Goal: Transaction & Acquisition: Subscribe to service/newsletter

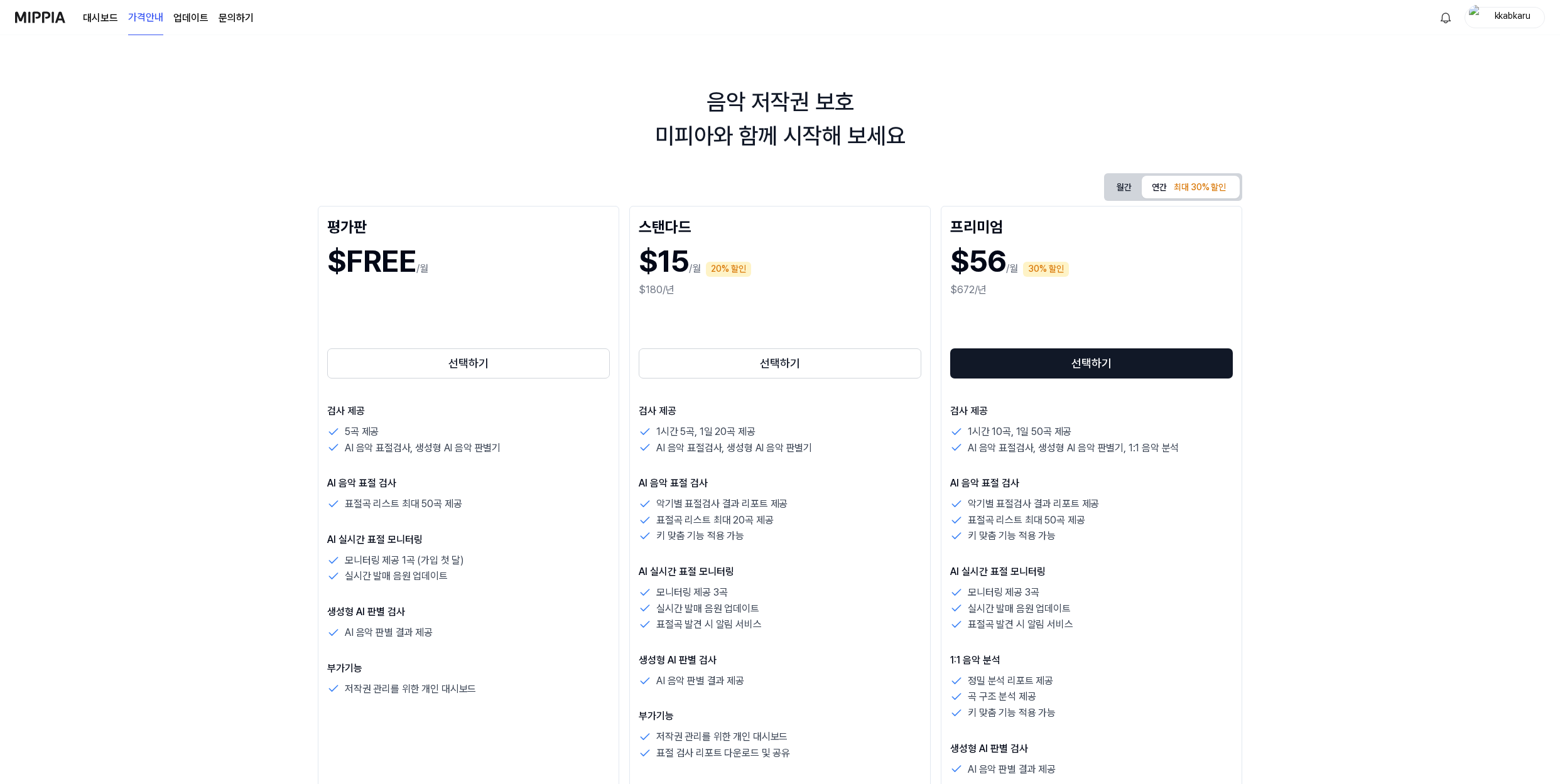
click at [1113, 186] on button "월간" at bounding box center [1124, 187] width 35 height 20
click at [1172, 184] on div "최대 30% 할인" at bounding box center [1199, 188] width 60 height 15
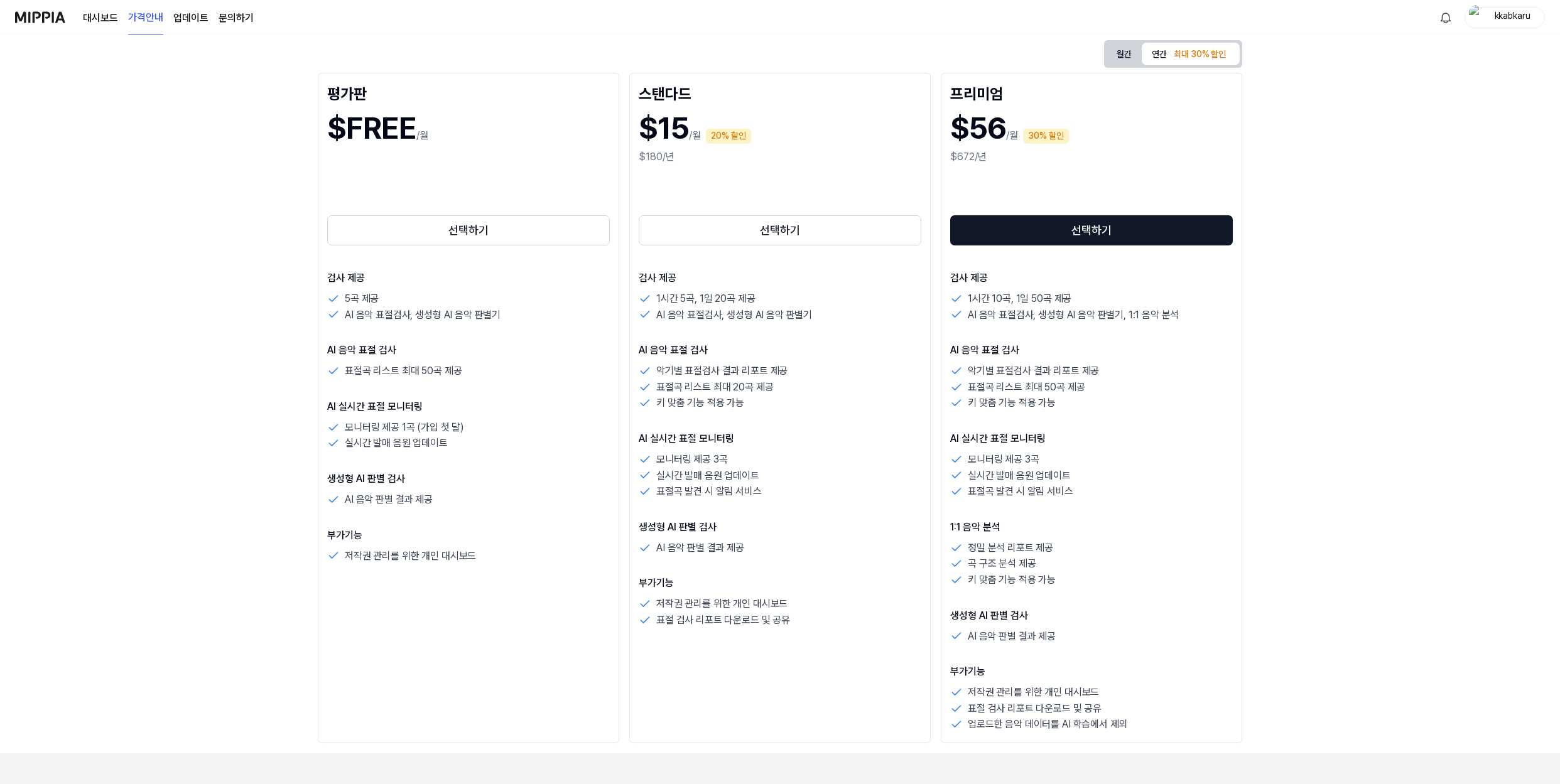
scroll to position [132, 0]
click at [858, 252] on div "스탠다드 $15 /월 20% 할인 $180/년 선택하기 검사 제공 1시간 5곡, 1일 20곡 제공 AI 음악 표절검사, 생성형 AI 음악 판별…" at bounding box center [780, 409] width 301 height 671
click at [860, 241] on button "선택하기" at bounding box center [780, 232] width 282 height 30
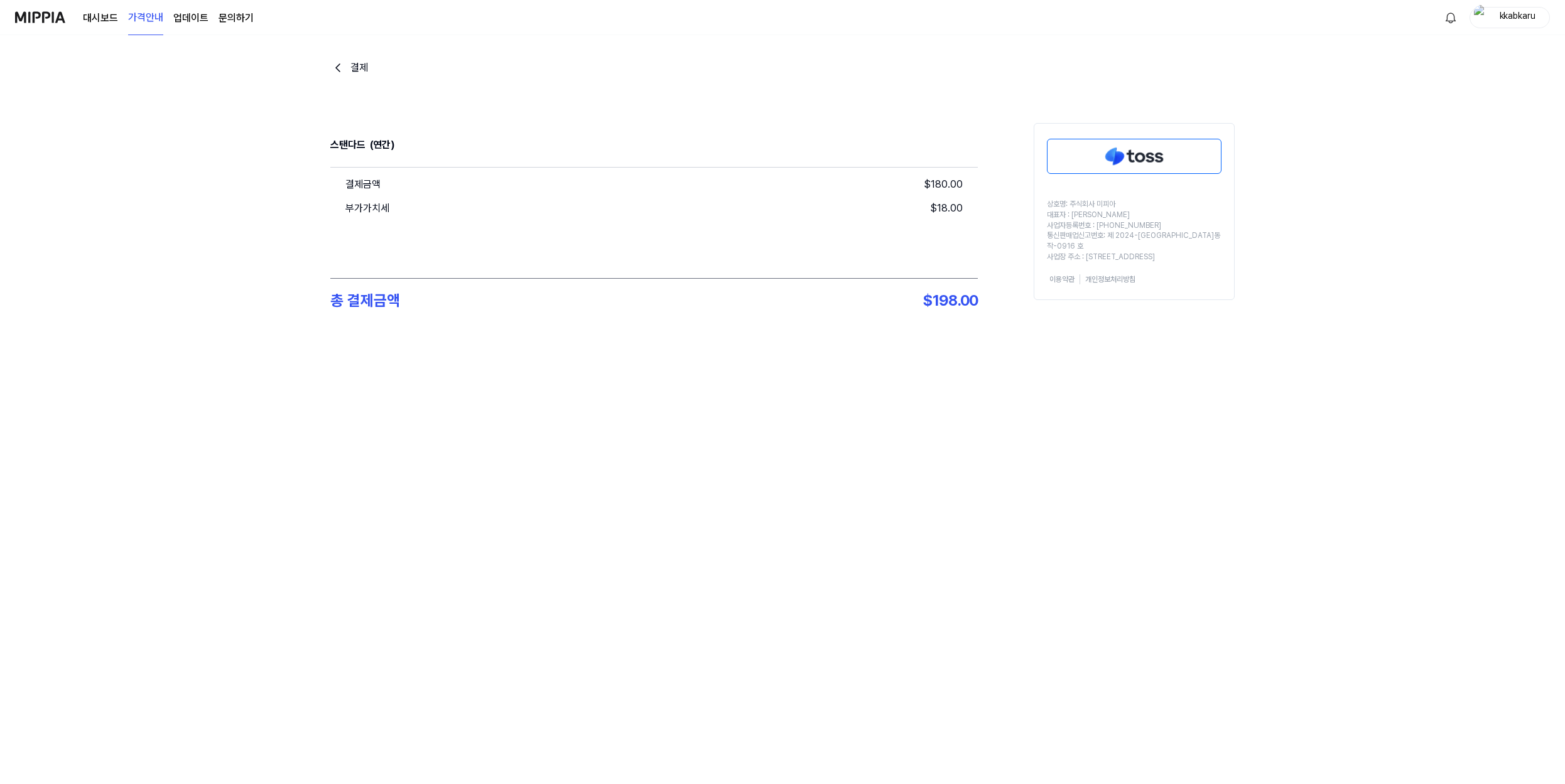
click at [192, 28] on div "대시보드 가격안내 업데이트 문의하기" at bounding box center [168, 17] width 171 height 35
click at [192, 20] on link "업데이트" at bounding box center [191, 18] width 35 height 15
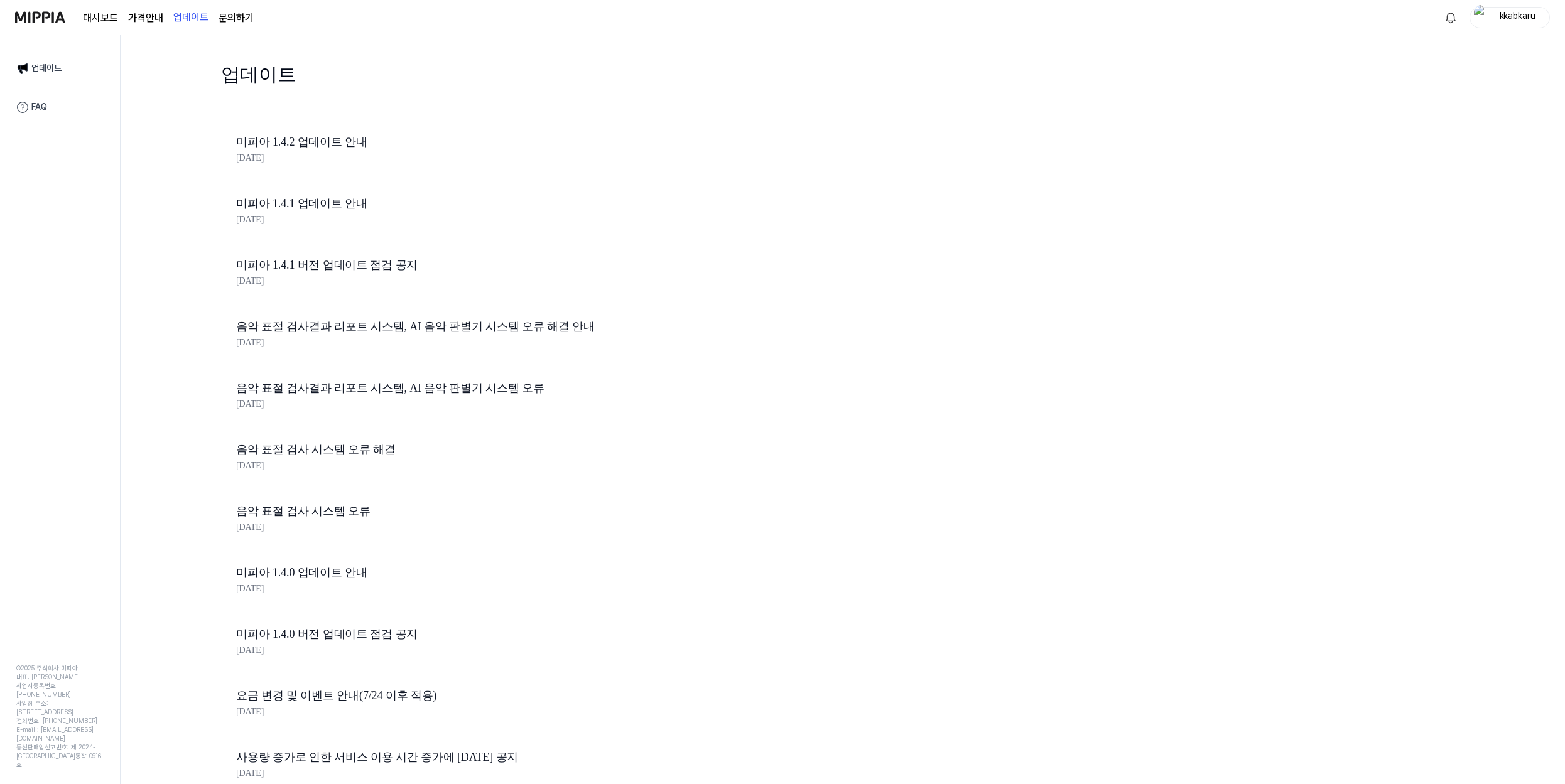
click at [238, 16] on link "문의하기" at bounding box center [236, 18] width 35 height 15
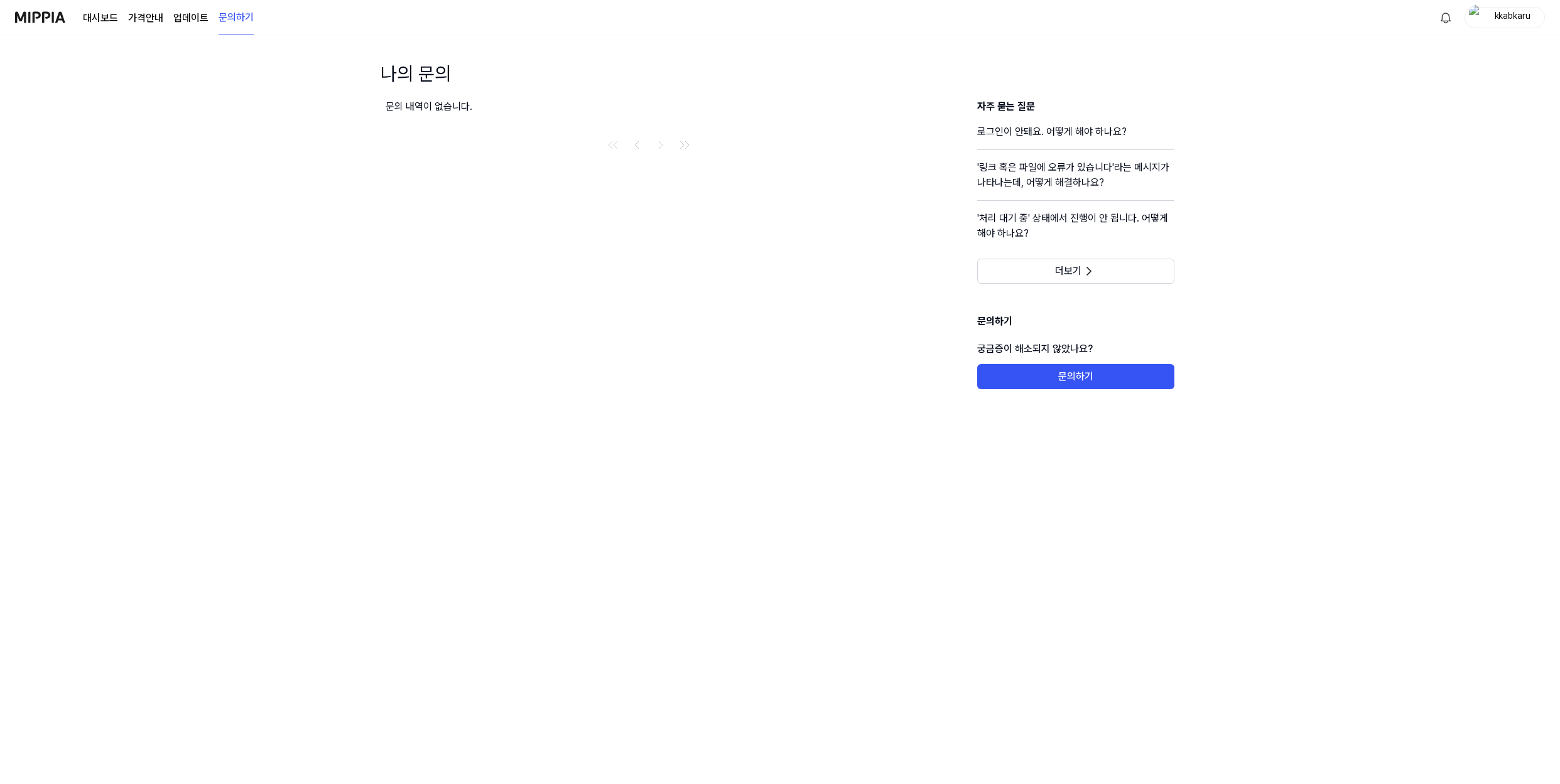
click at [106, 32] on div "대시보드 가격안내 업데이트 문의하기" at bounding box center [168, 17] width 171 height 35
click at [118, 23] on div "대시보드 가격안내 업데이트 문의하기" at bounding box center [168, 17] width 171 height 35
click at [110, 17] on link "대시보드" at bounding box center [100, 18] width 35 height 15
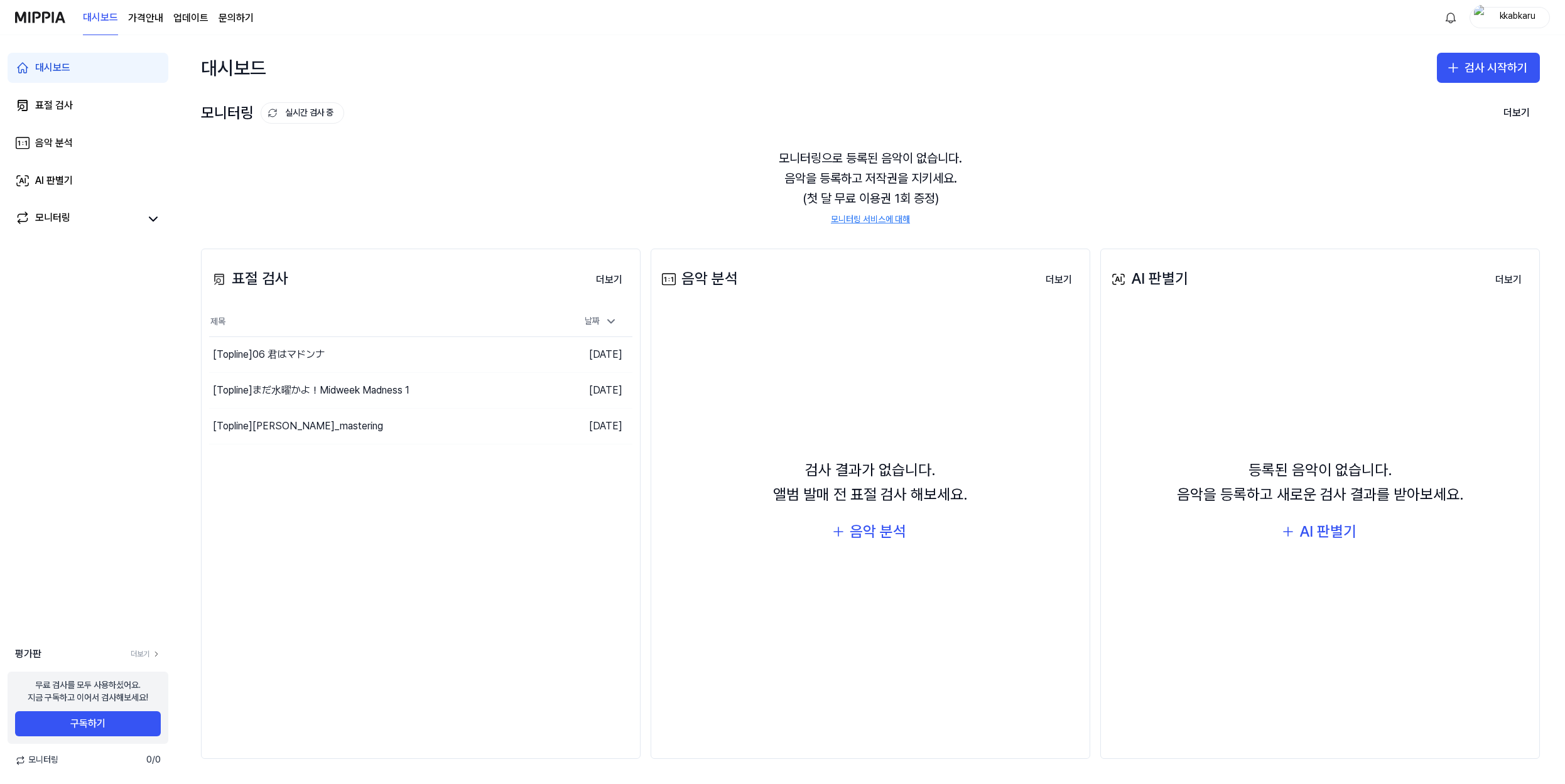
click at [909, 180] on div "모니터링으로 등록된 음악이 없습니다. 음악을 등록하고 저작권을 지키세요. (첫 달 무료 이용권 1회 증정) 모니터링 서비스에 대해" at bounding box center [870, 186] width 1339 height 108
click at [857, 187] on div "모니터링으로 등록된 음악이 없습니다. 음악을 등록하고 저작권을 지키세요. (첫 달 무료 이용권 1회 증정) 모니터링 서비스에 대해" at bounding box center [870, 186] width 1339 height 108
click at [897, 224] on div "표절 검사 더보기 표절 검사 제목 날짜 [Topline] 06 君はマドンナ 이동하기 [DATE] [Topline] まだ水曜かよ！Midwee…" at bounding box center [870, 503] width 1389 height 561
click at [899, 219] on link "모니터링 서비스에 대해" at bounding box center [870, 220] width 79 height 13
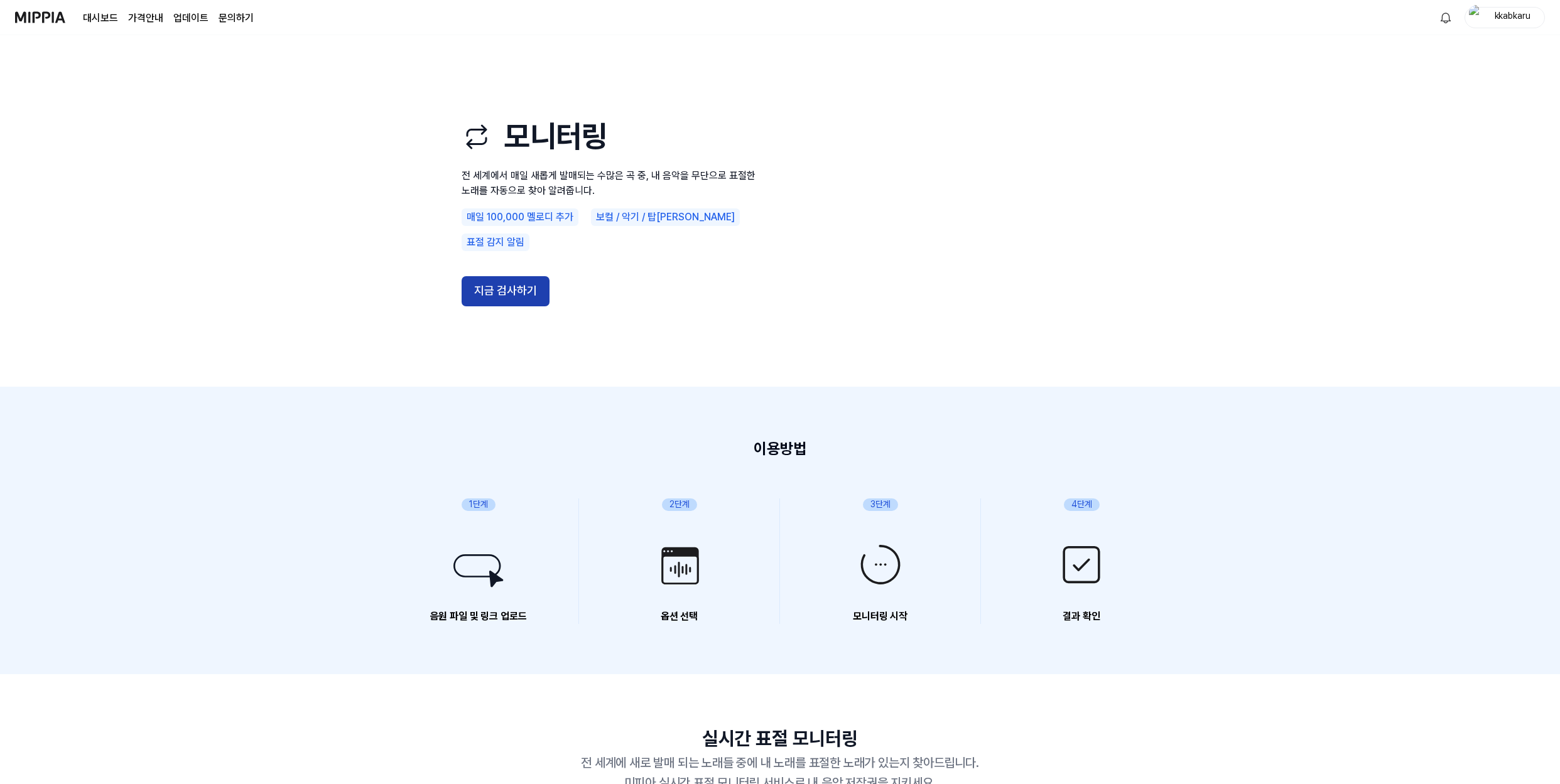
click at [510, 290] on button "지금 검사하기" at bounding box center [506, 291] width 88 height 30
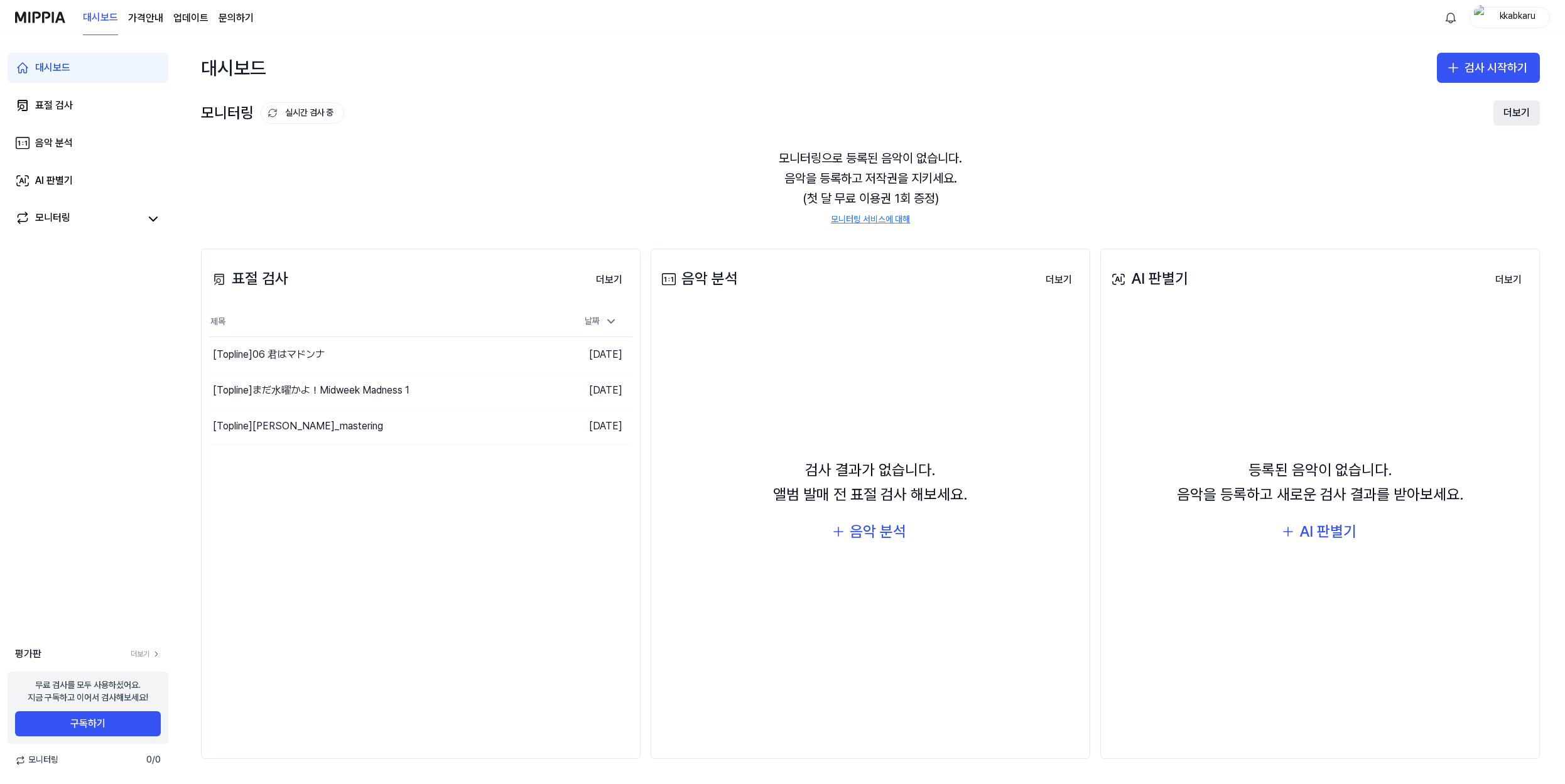
click at [1513, 114] on button "더보기" at bounding box center [1517, 112] width 47 height 25
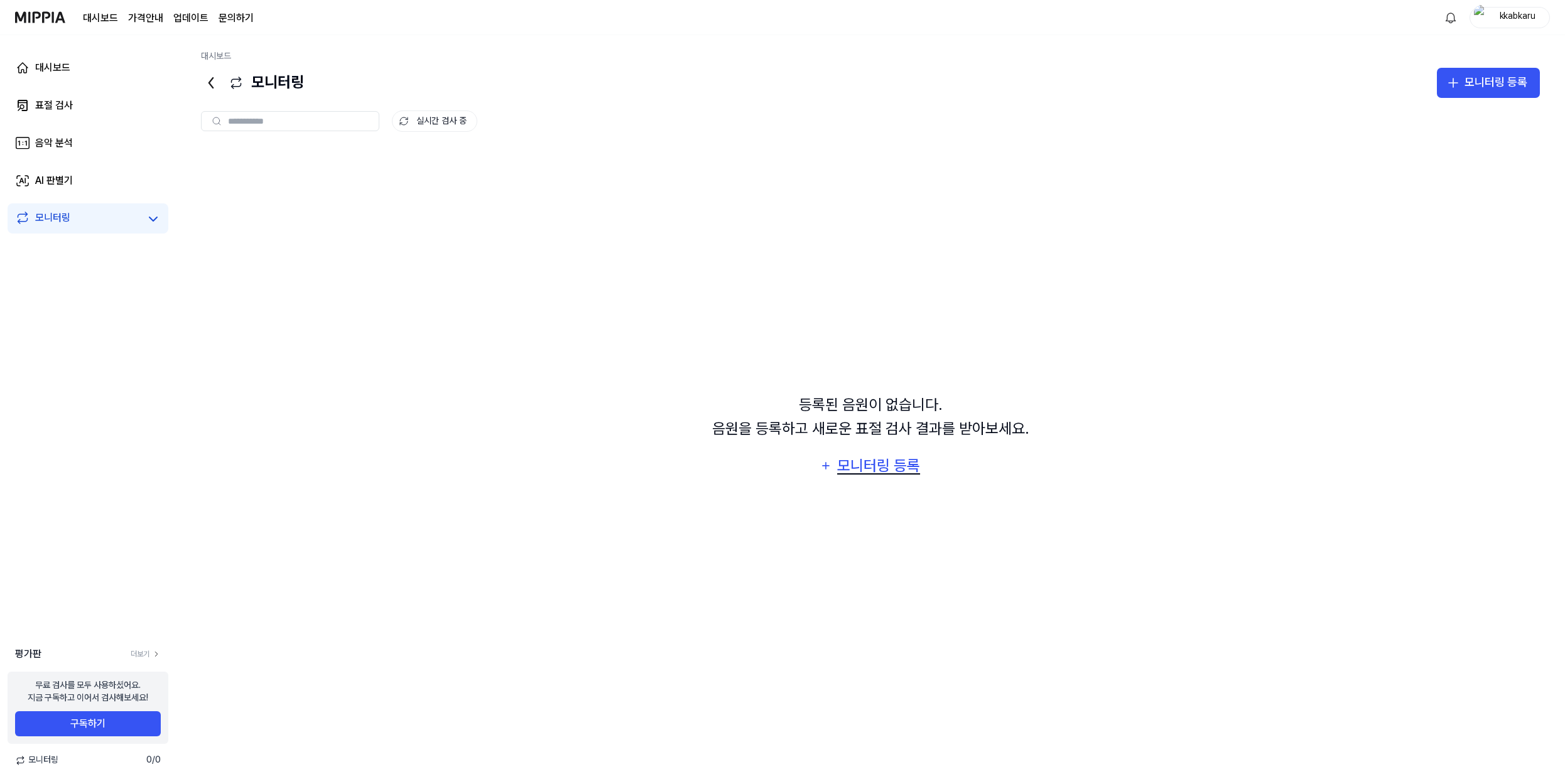
click at [912, 465] on div "모니터링 등록" at bounding box center [878, 466] width 85 height 24
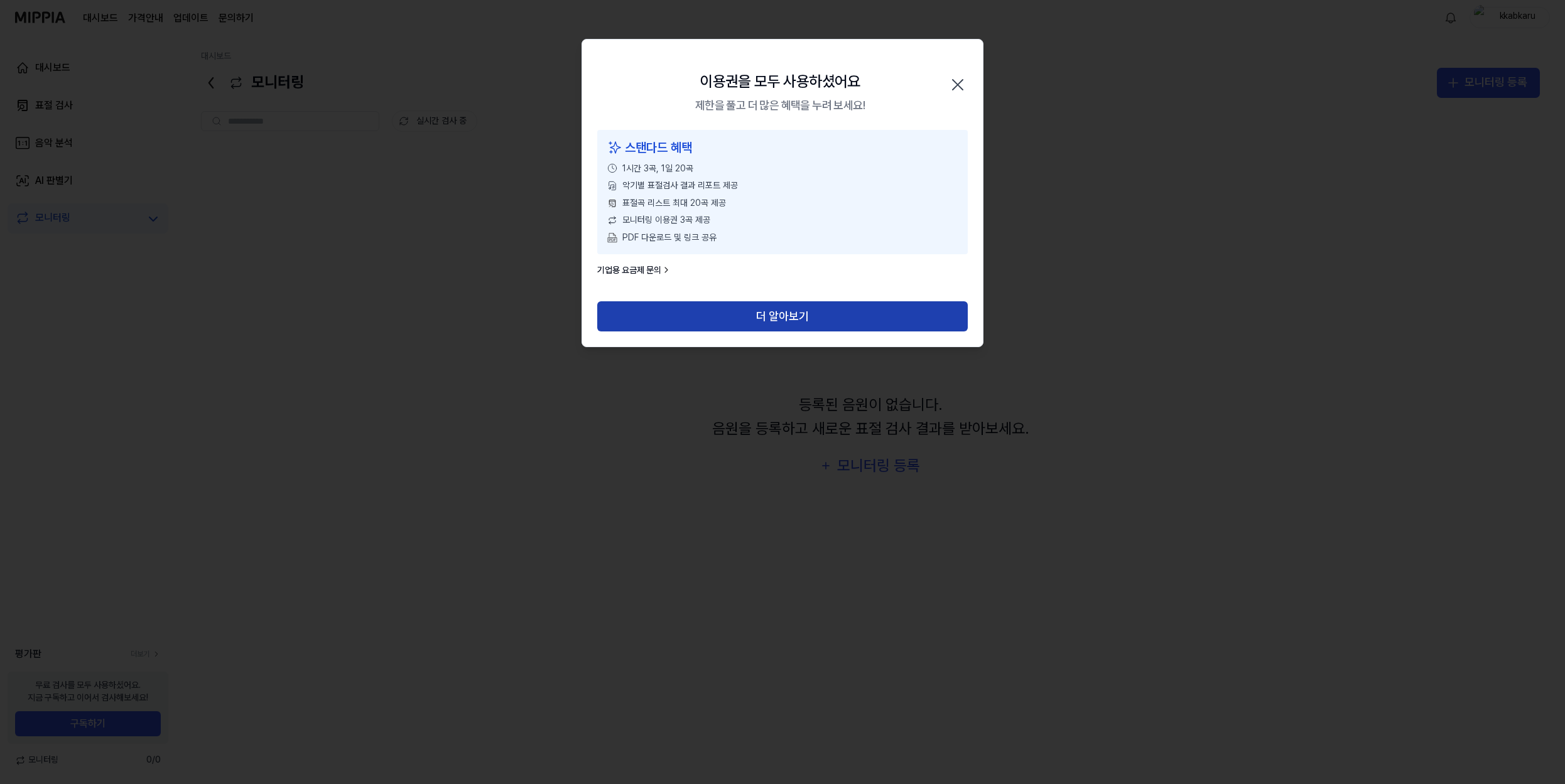
click at [832, 316] on button "더 알아보기" at bounding box center [782, 316] width 370 height 30
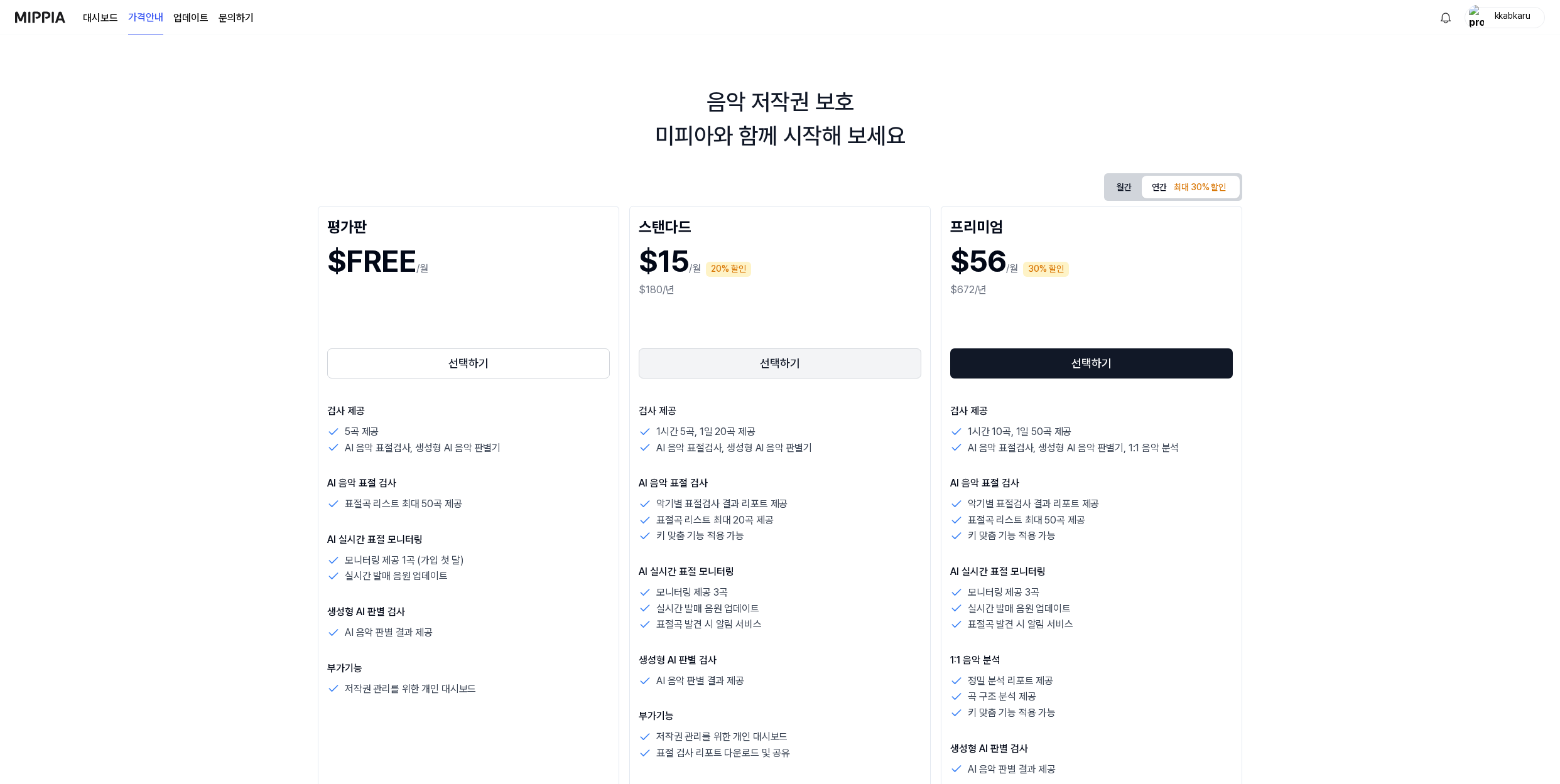
click at [838, 353] on button "선택하기" at bounding box center [780, 364] width 282 height 30
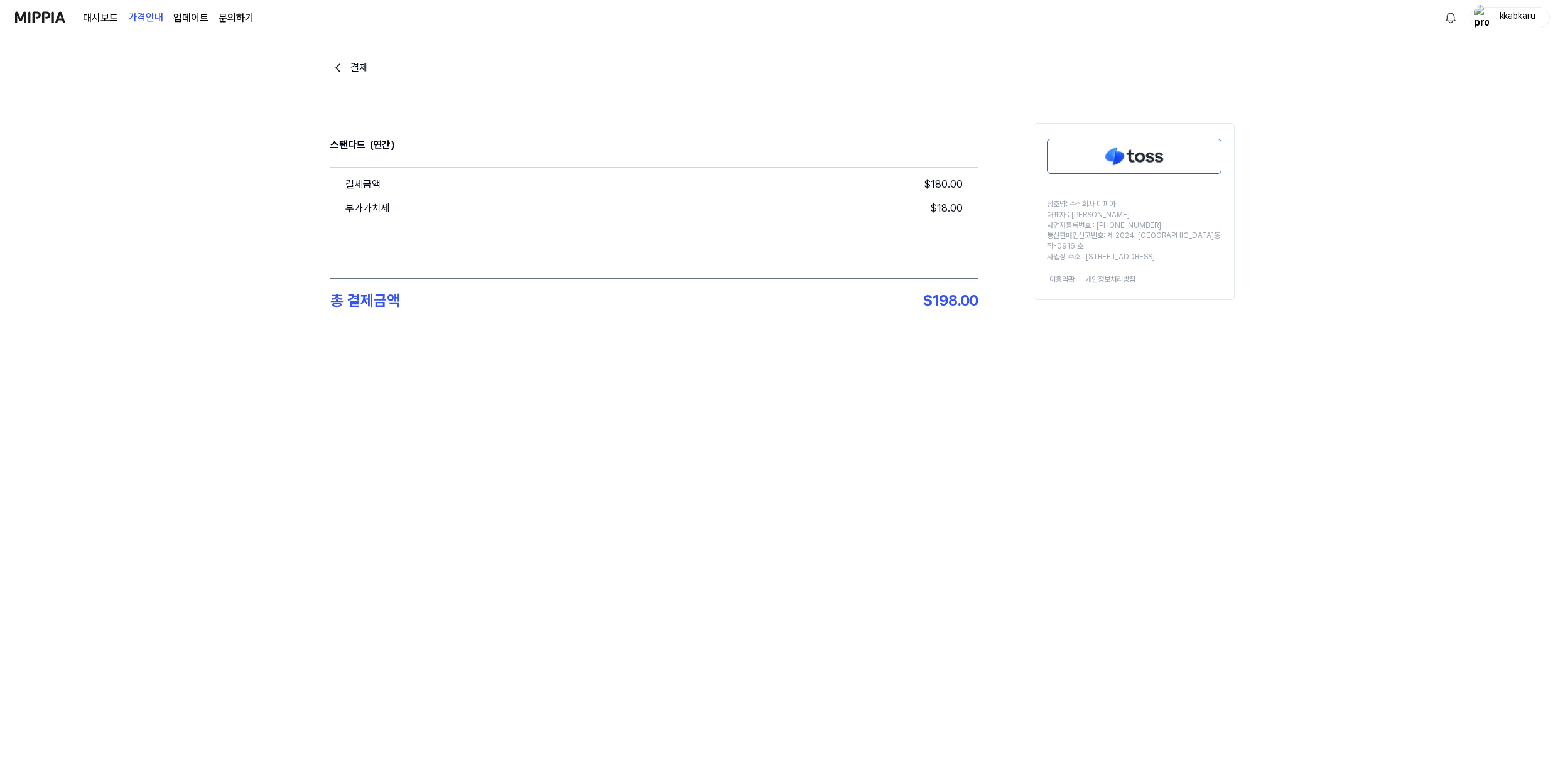
click at [1133, 158] on img at bounding box center [1134, 156] width 174 height 34
